Goal: Task Accomplishment & Management: Manage account settings

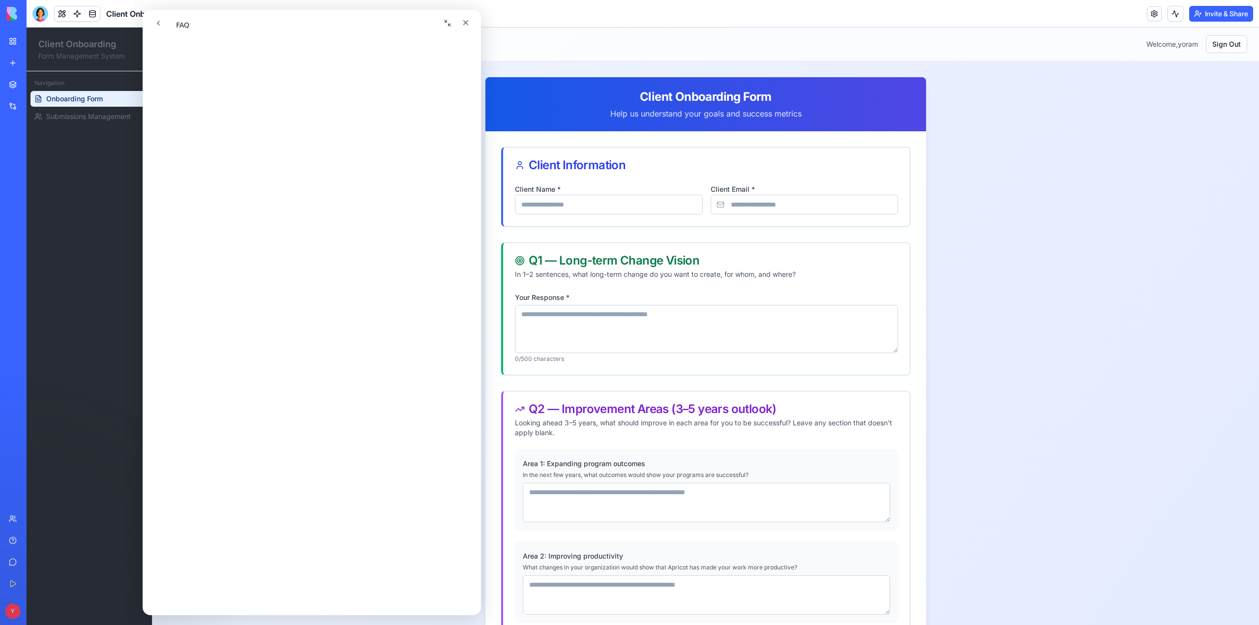
scroll to position [189, 0]
click at [467, 23] on icon "Close" at bounding box center [466, 23] width 8 height 8
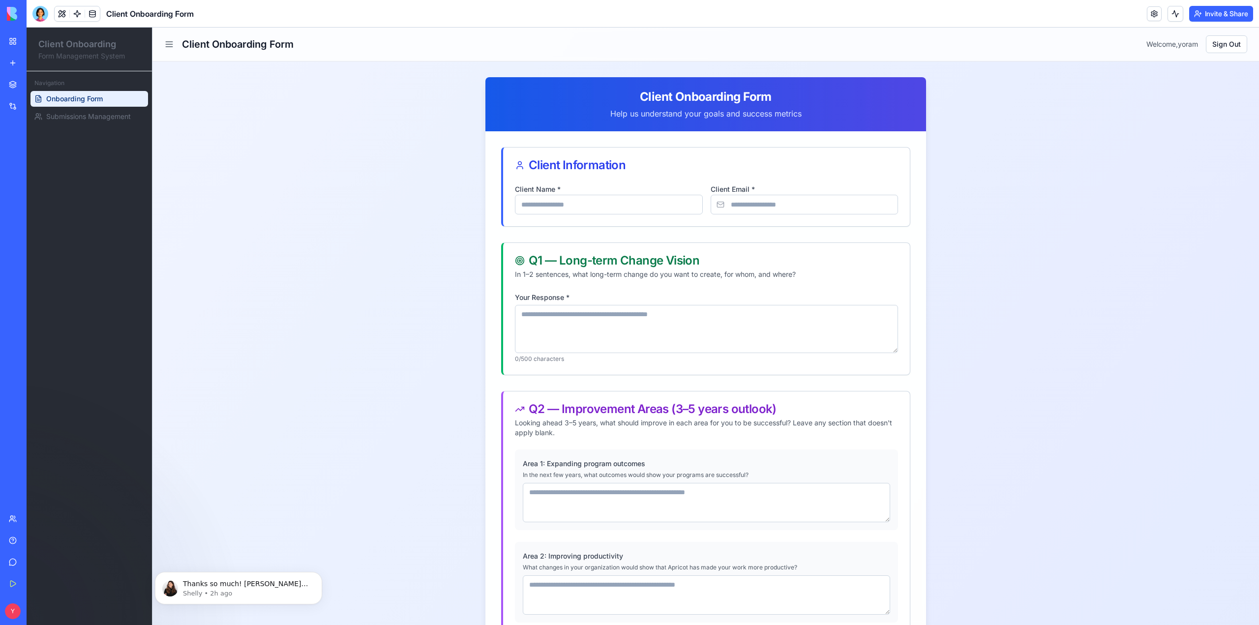
scroll to position [0, 0]
click at [47, 117] on span "Submissions Management" at bounding box center [88, 117] width 85 height 10
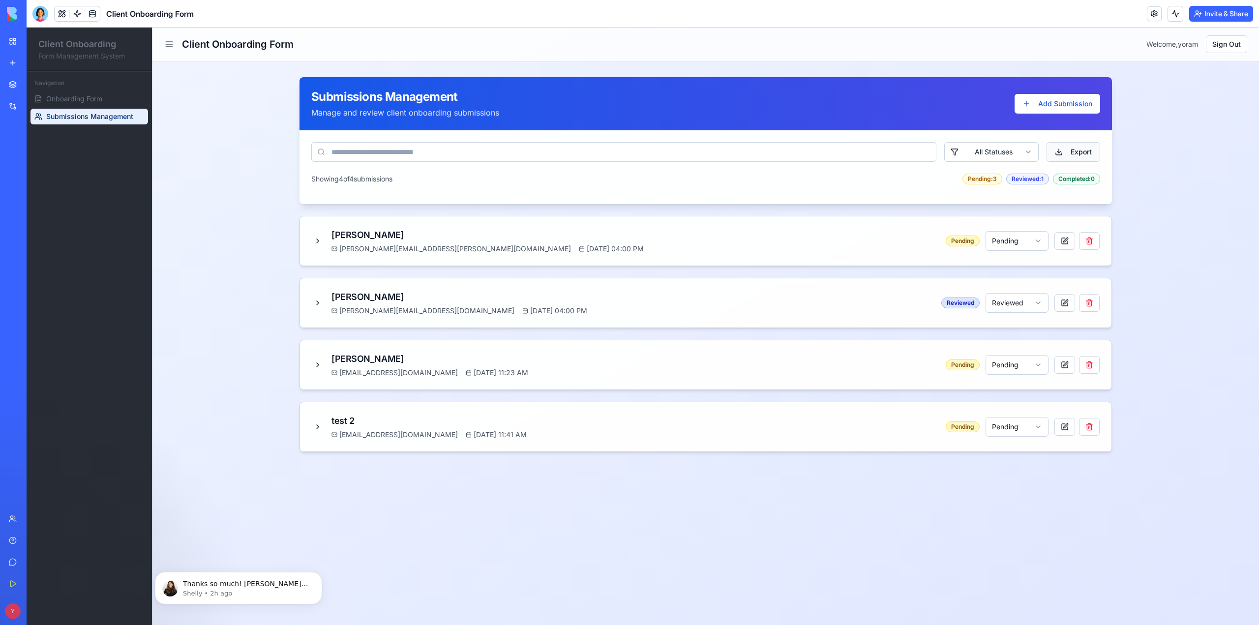
click at [1073, 154] on button "Export" at bounding box center [1073, 152] width 54 height 20
click at [286, 586] on span "Thanks so much! [PERSON_NAME] [PERSON_NAME]! We’ll be working [DATE], so we’ll …" at bounding box center [245, 594] width 125 height 28
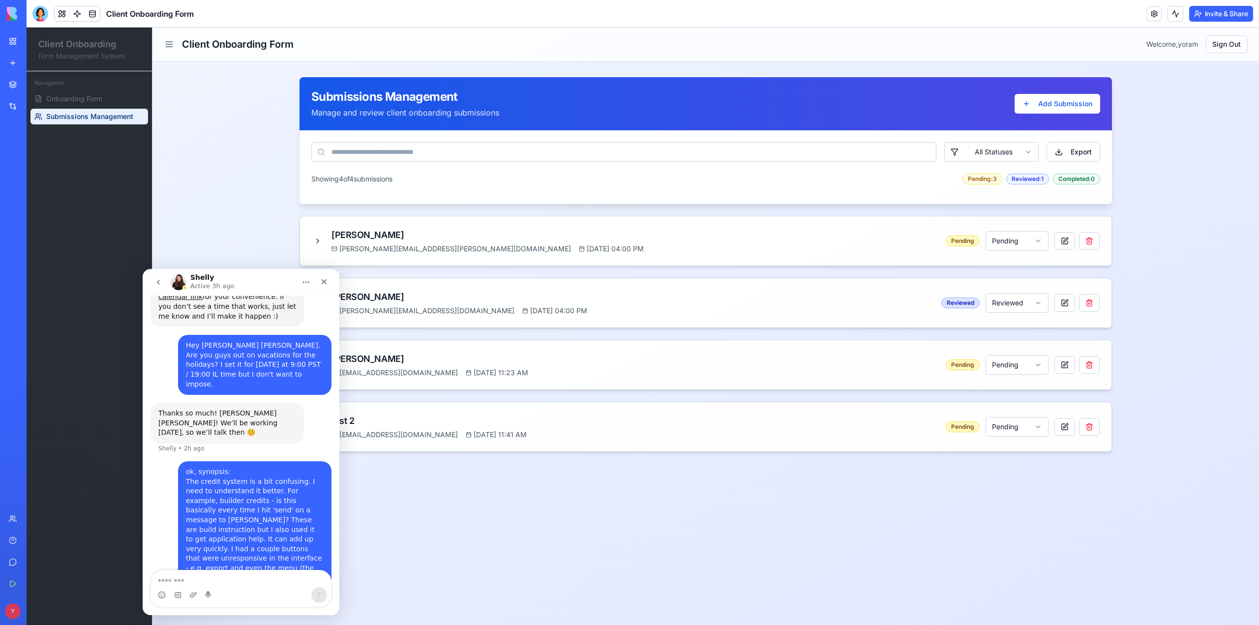
scroll to position [358, 0]
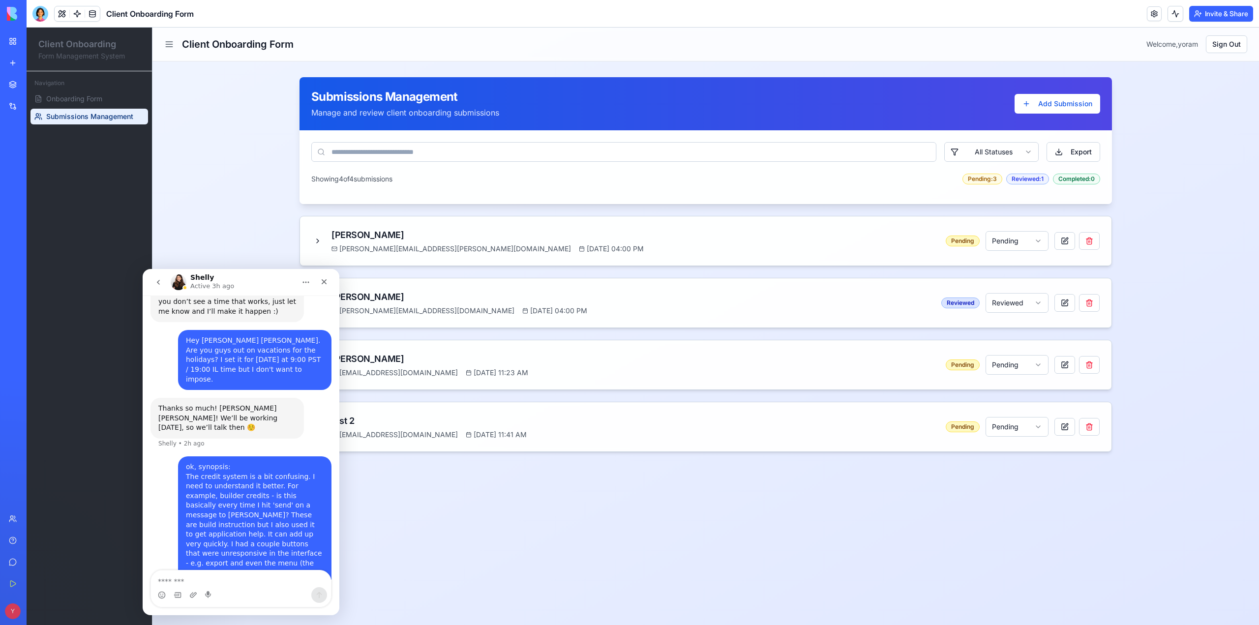
click at [389, 567] on main "Client Onboarding Form Welcome, yoram Sign Out Submissions Management Manage an…" at bounding box center [705, 326] width 1106 height 597
drag, startPoint x: 389, startPoint y: 567, endPoint x: 363, endPoint y: 503, distance: 69.0
click at [385, 556] on main "Client Onboarding Form Welcome, yoram Sign Out Submissions Management Manage an…" at bounding box center [705, 326] width 1106 height 597
click at [321, 282] on icon "Close" at bounding box center [324, 282] width 8 height 8
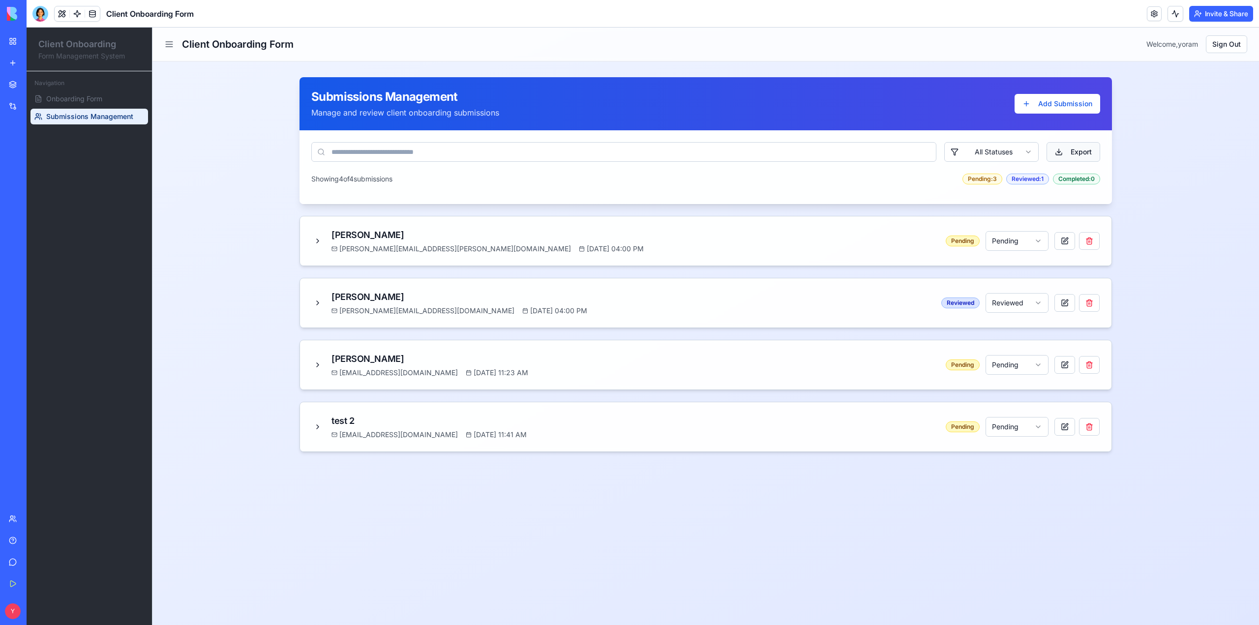
click at [1075, 151] on button "Export" at bounding box center [1073, 152] width 54 height 20
drag, startPoint x: 1075, startPoint y: 151, endPoint x: 1097, endPoint y: 509, distance: 358.6
click at [1097, 509] on main "Client Onboarding Form Welcome, yoram Sign Out Submissions Management Manage an…" at bounding box center [705, 326] width 1106 height 597
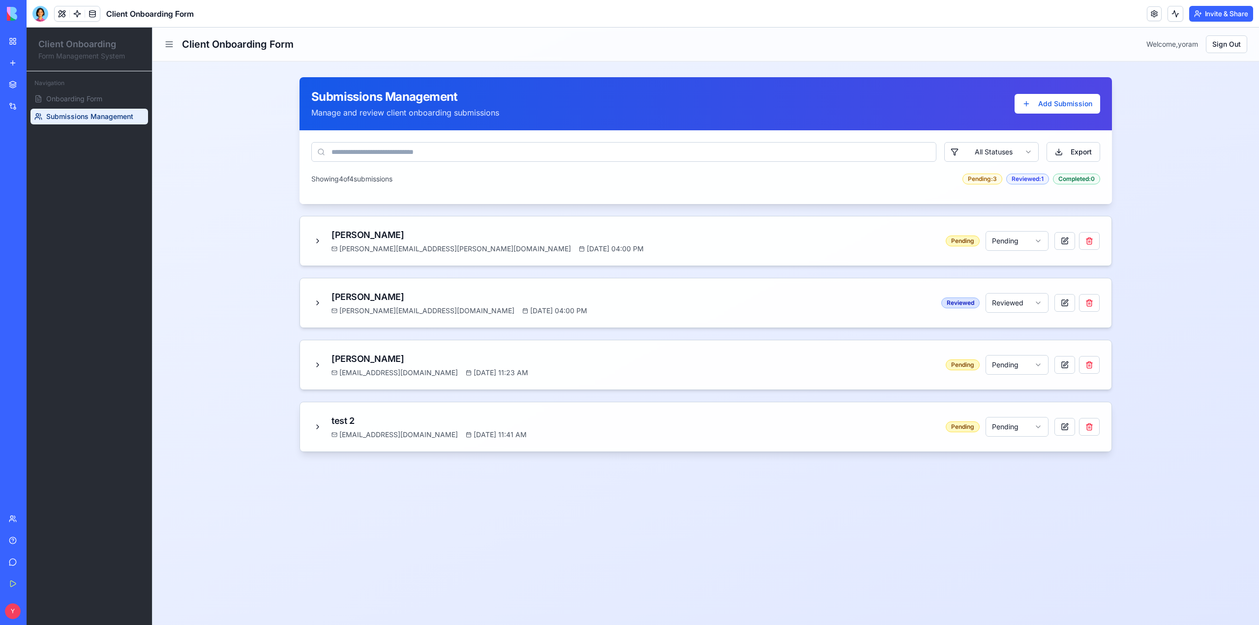
drag, startPoint x: 1097, startPoint y: 509, endPoint x: 1086, endPoint y: 413, distance: 96.9
click at [1097, 498] on main "Client Onboarding Form Welcome, yoram Sign Out Submissions Management Manage an…" at bounding box center [705, 326] width 1106 height 597
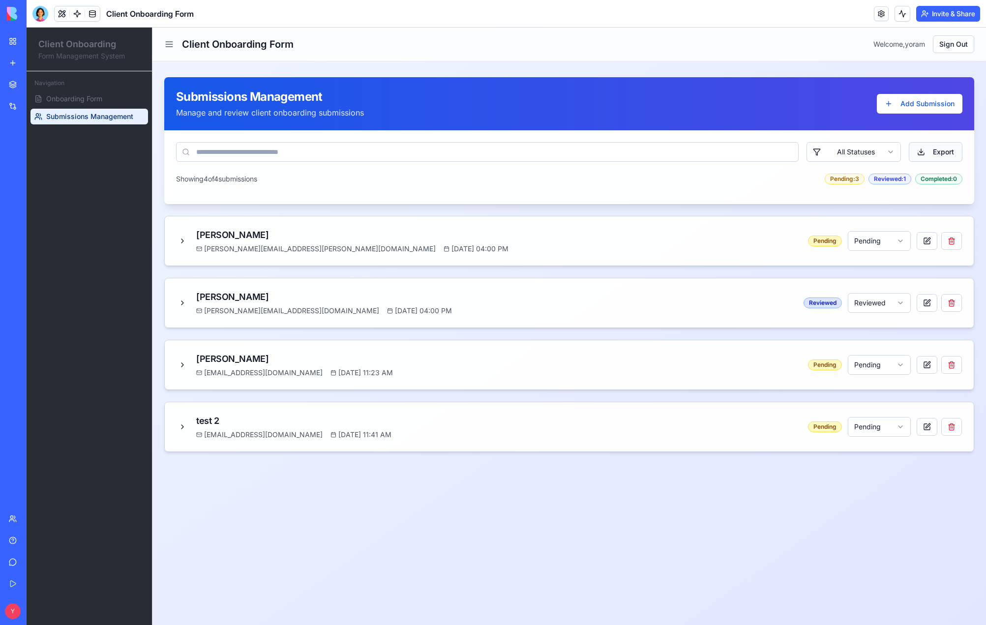
drag, startPoint x: 961, startPoint y: 185, endPoint x: 935, endPoint y: 157, distance: 38.3
click at [935, 157] on button "Export" at bounding box center [936, 152] width 54 height 20
click at [822, 238] on div "Pending" at bounding box center [825, 241] width 34 height 11
click at [901, 240] on html "Client Onboarding Form Management System Navigation Onboarding Form Submissions…" at bounding box center [506, 326] width 959 height 597
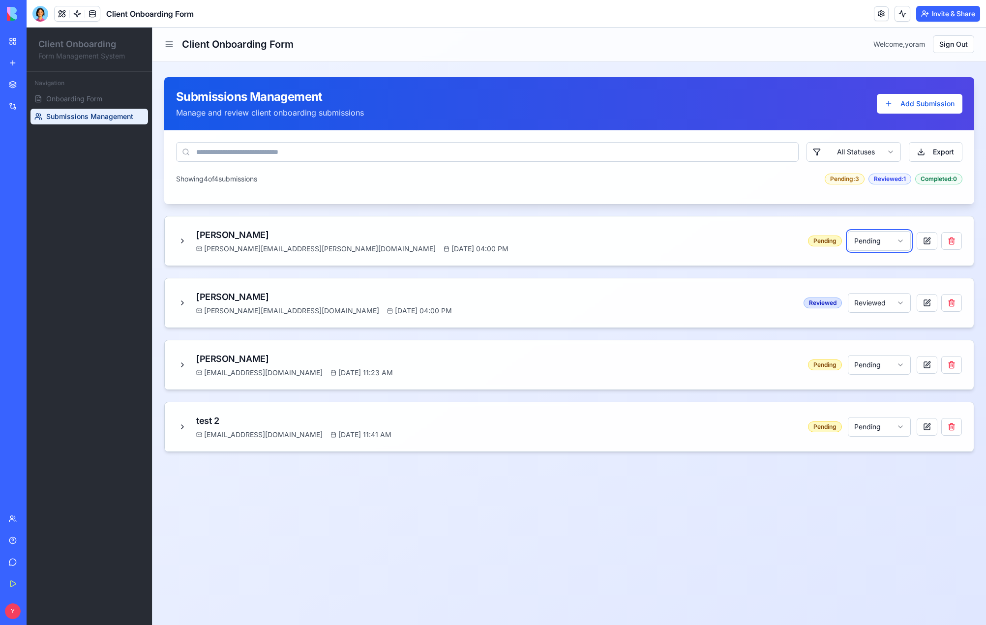
click at [884, 155] on html "Client Onboarding Form Management System Navigation Onboarding Form Submissions…" at bounding box center [506, 326] width 959 height 597
click at [864, 157] on html "Client Onboarding Form Management System Navigation Onboarding Form Submissions…" at bounding box center [506, 326] width 959 height 597
click at [933, 153] on html "Client Onboarding Form Management System Navigation Onboarding Form Submissions…" at bounding box center [506, 326] width 959 height 597
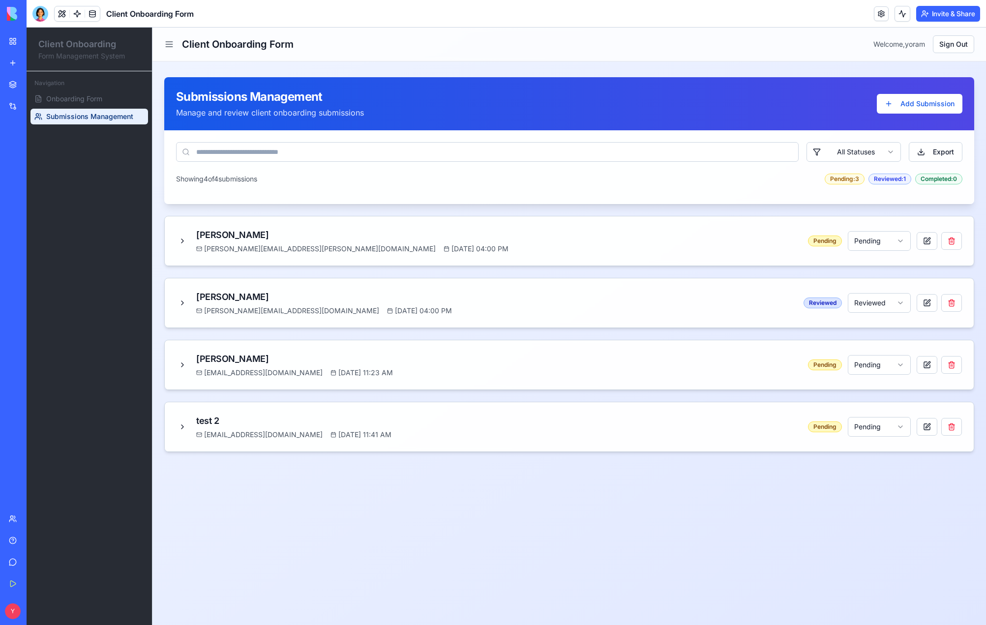
click at [933, 153] on button "Export" at bounding box center [936, 152] width 54 height 20
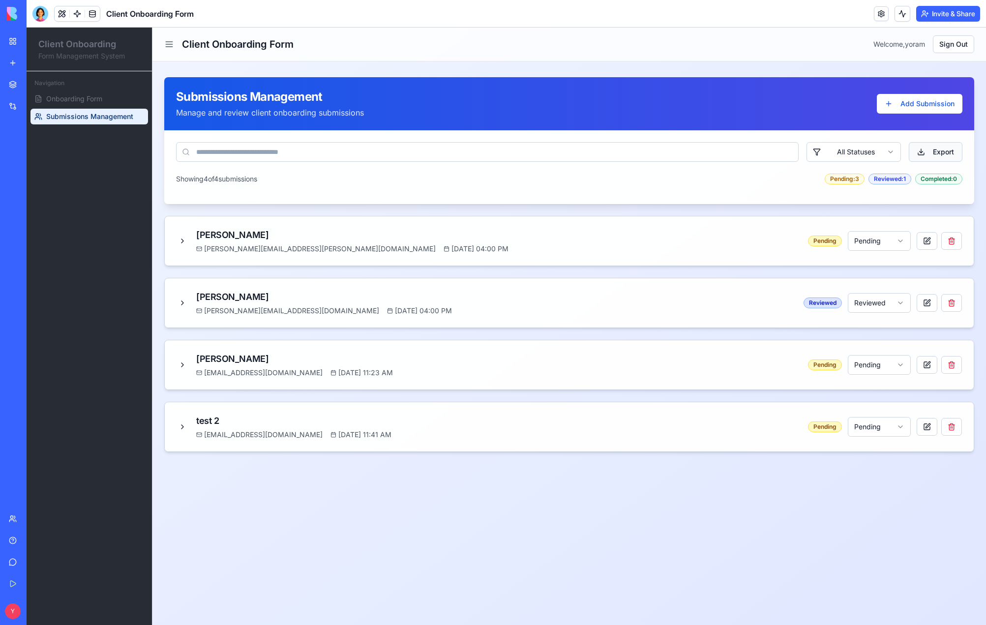
click at [927, 154] on button "Export" at bounding box center [936, 152] width 54 height 20
click at [508, 542] on main "Client Onboarding Form Welcome, yoram Sign Out Submissions Management Manage an…" at bounding box center [569, 326] width 834 height 597
click at [939, 44] on button "Sign Out" at bounding box center [953, 44] width 41 height 18
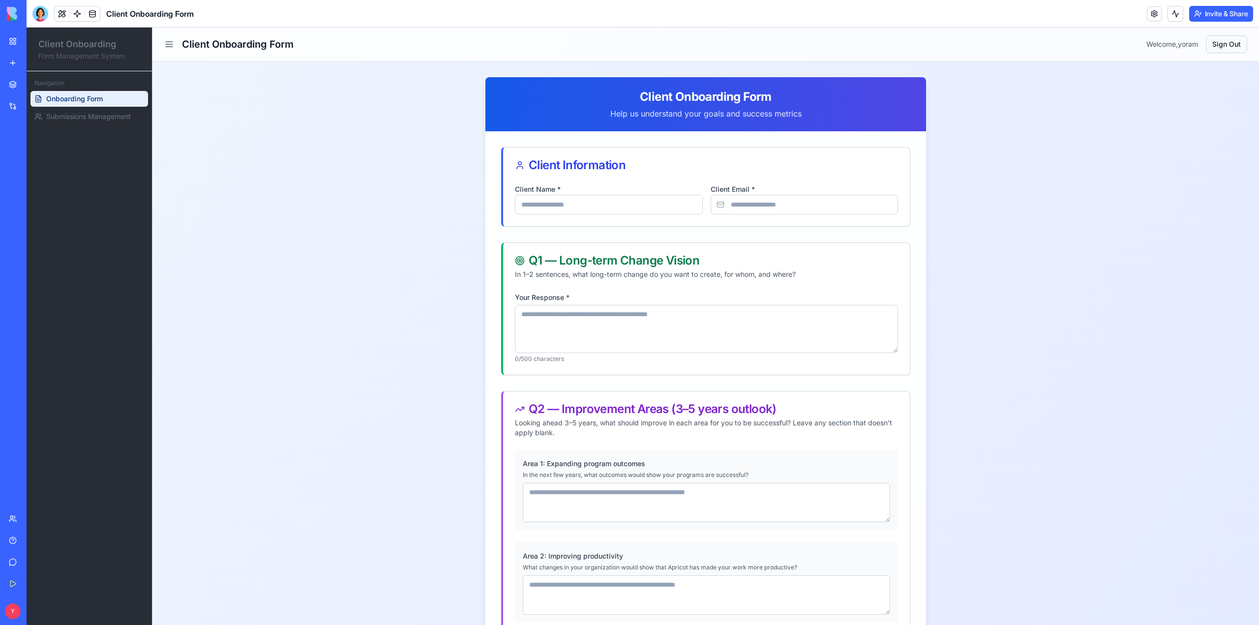
click at [1230, 47] on button "Sign Out" at bounding box center [1226, 44] width 41 height 18
click at [1223, 45] on button "Sign Out" at bounding box center [1226, 44] width 41 height 18
